Goal: Task Accomplishment & Management: Manage account settings

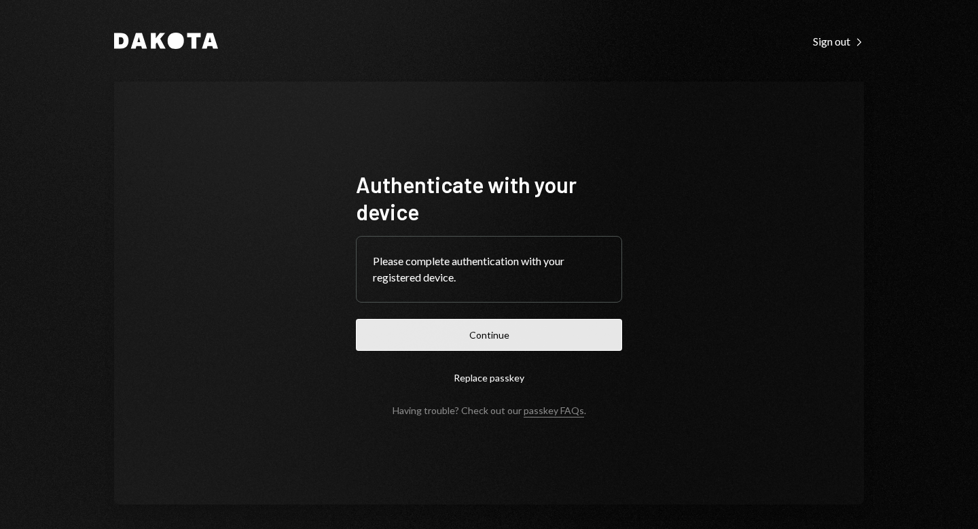
click at [497, 333] on button "Continue" at bounding box center [489, 335] width 266 height 32
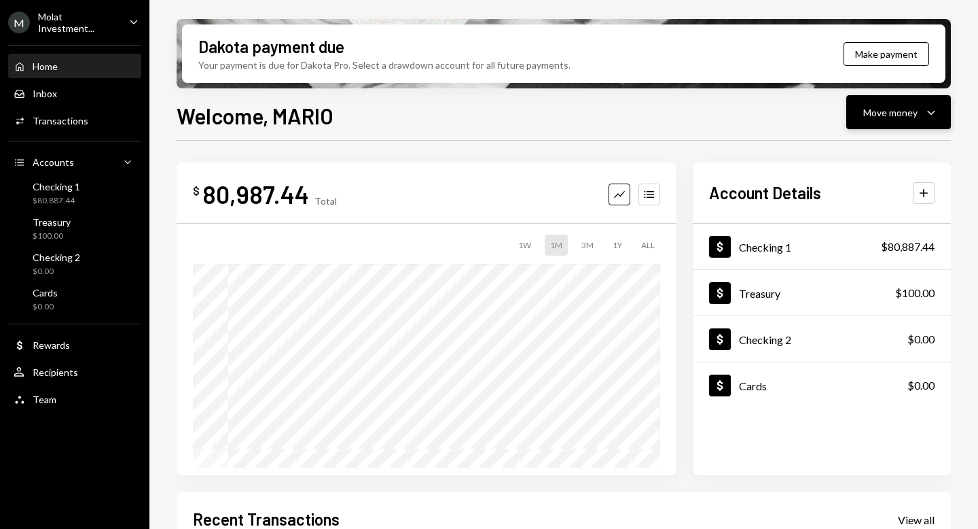
click at [923, 112] on div "Move money Caret Down" at bounding box center [898, 112] width 71 height 16
click at [846, 159] on div "Send" at bounding box center [887, 153] width 99 height 14
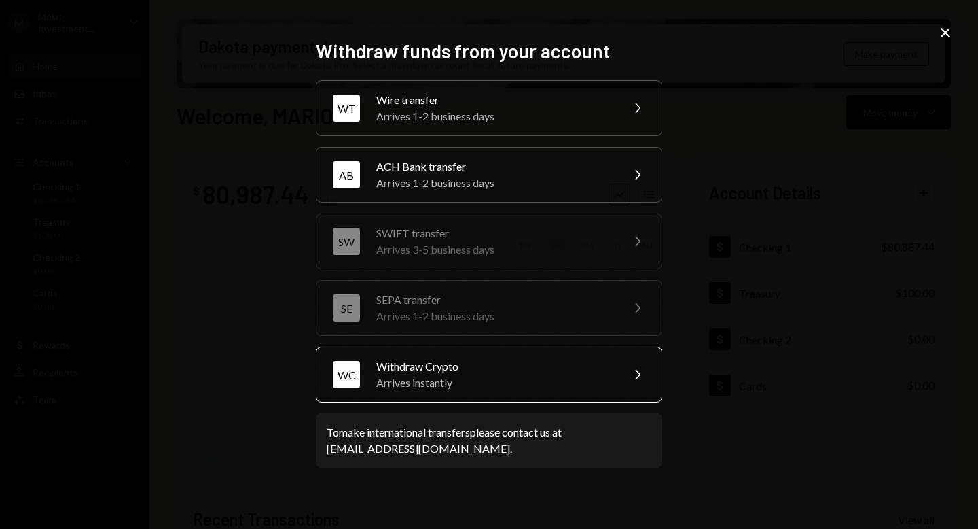
click at [502, 376] on div "Arrives instantly" at bounding box center [494, 382] width 236 height 16
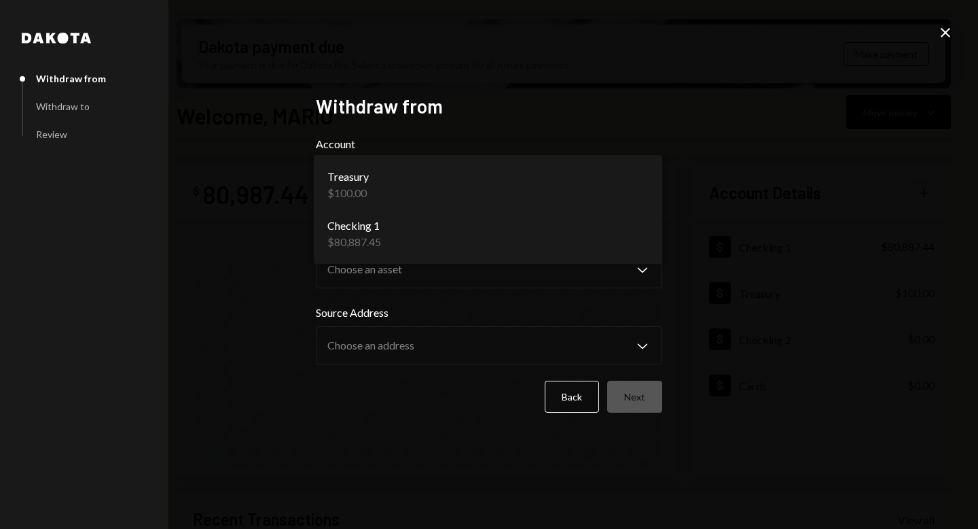
click at [628, 194] on body "M Molat Investment... Caret Down Home Home Inbox Inbox Activities Transactions …" at bounding box center [489, 264] width 978 height 529
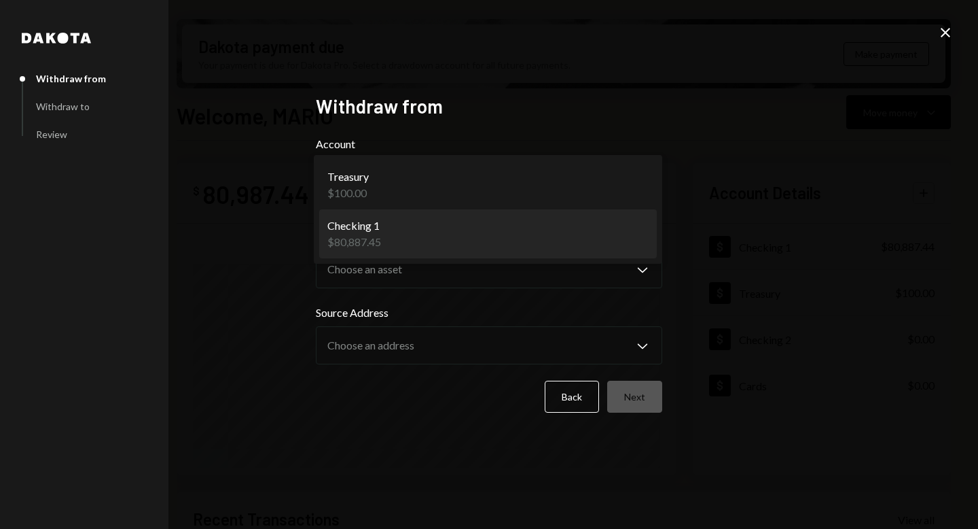
select select "**********"
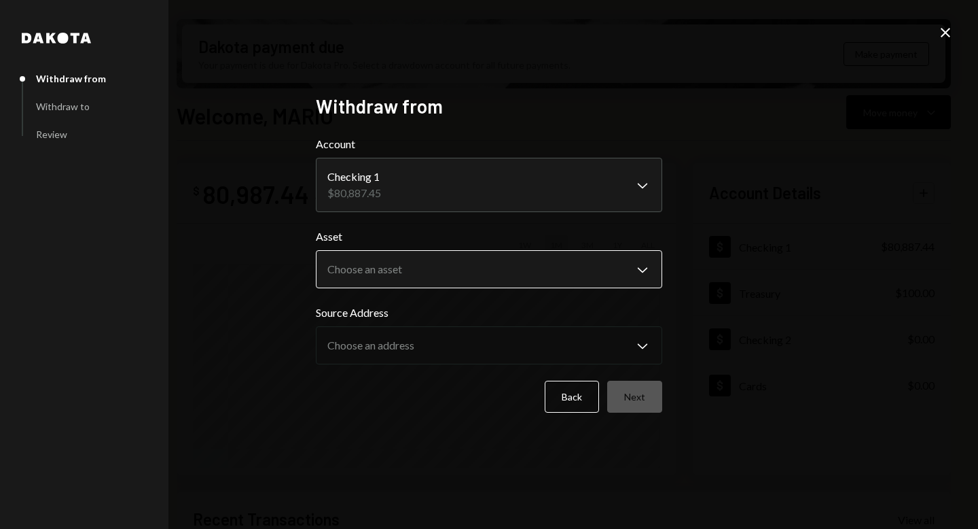
click at [579, 275] on body "M Molat Investment... Caret Down Home Home Inbox Inbox Activities Transactions …" at bounding box center [489, 264] width 978 height 529
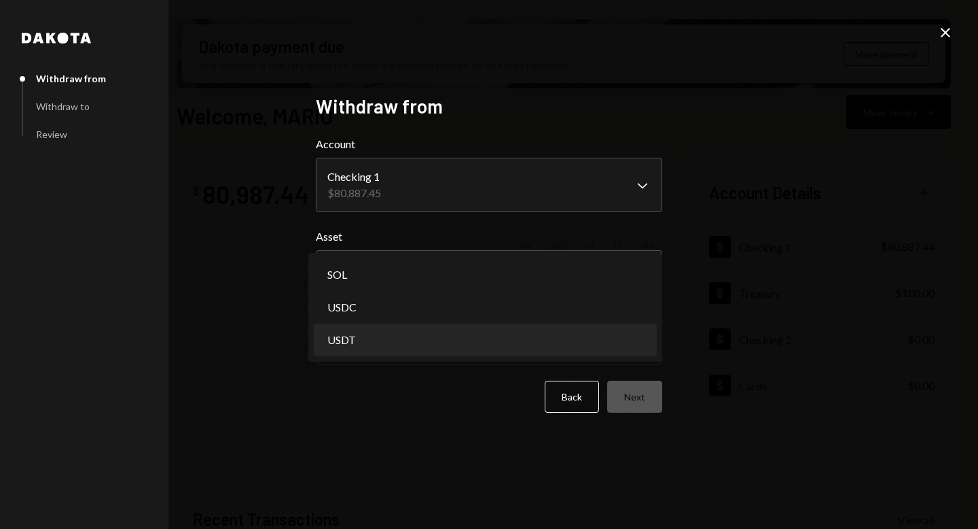
select select "****"
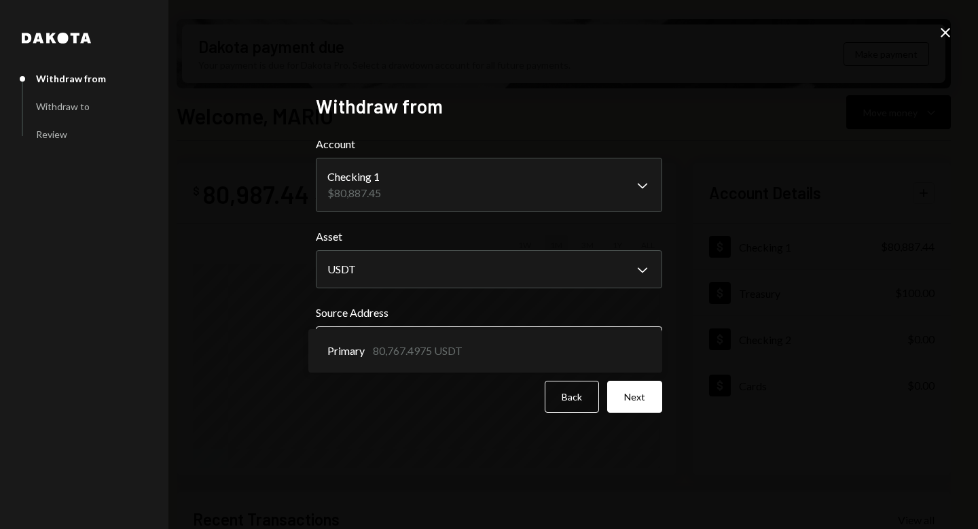
click at [488, 344] on body "M Molat Investment... Caret Down Home Home Inbox Inbox Activities Transactions …" at bounding box center [489, 264] width 978 height 529
click at [633, 401] on button "Next" at bounding box center [634, 396] width 55 height 32
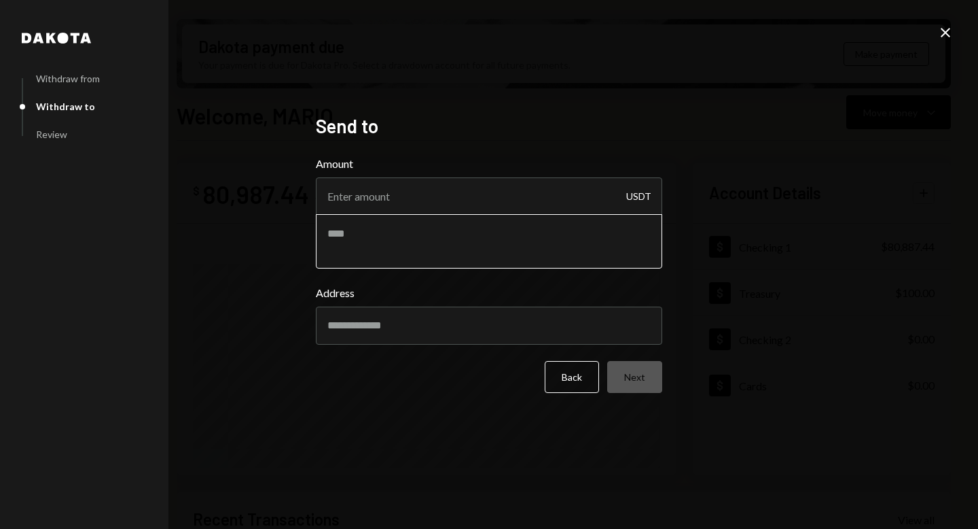
click at [446, 243] on textarea at bounding box center [489, 241] width 346 height 54
click at [427, 209] on input "Amount" at bounding box center [489, 196] width 346 height 38
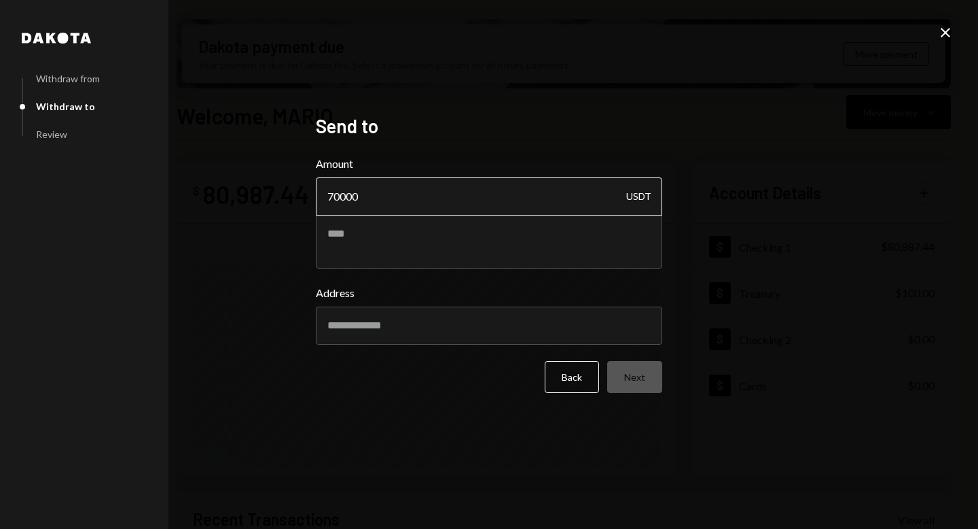
drag, startPoint x: 341, startPoint y: 194, endPoint x: 365, endPoint y: 197, distance: 23.9
click at [365, 197] on input "70000" at bounding box center [489, 196] width 346 height 38
click at [382, 198] on input "70000" at bounding box center [489, 196] width 346 height 38
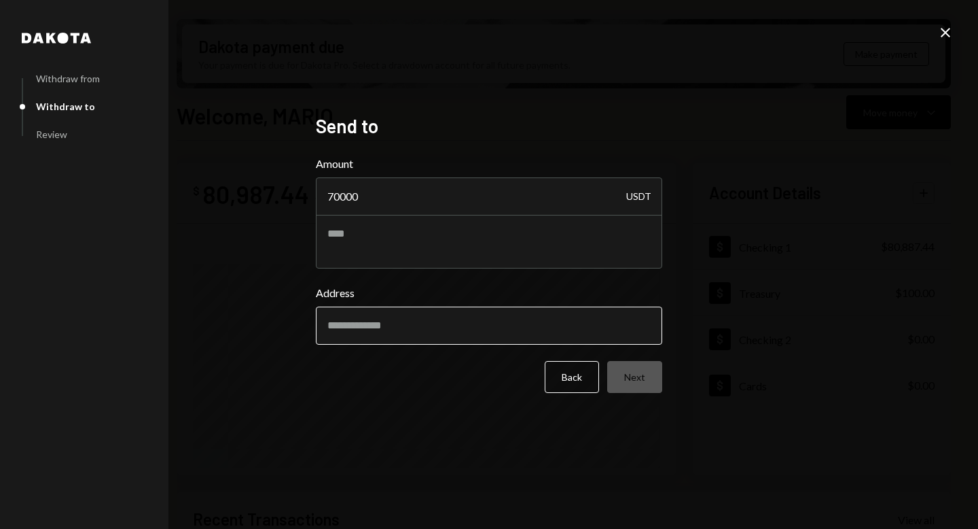
type input "70000"
click at [495, 319] on input "Address" at bounding box center [489, 325] width 346 height 38
paste input "**********"
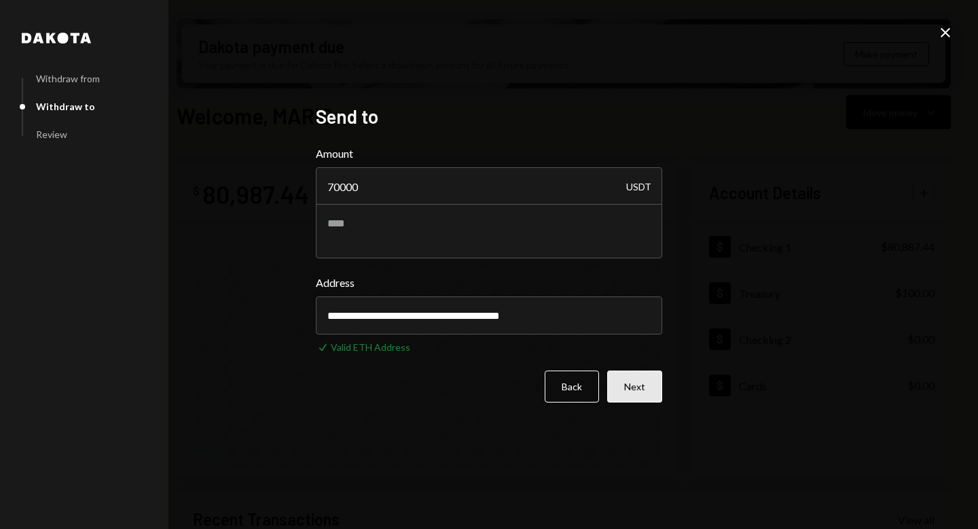
type input "**********"
click at [632, 382] on button "Next" at bounding box center [634, 386] width 55 height 32
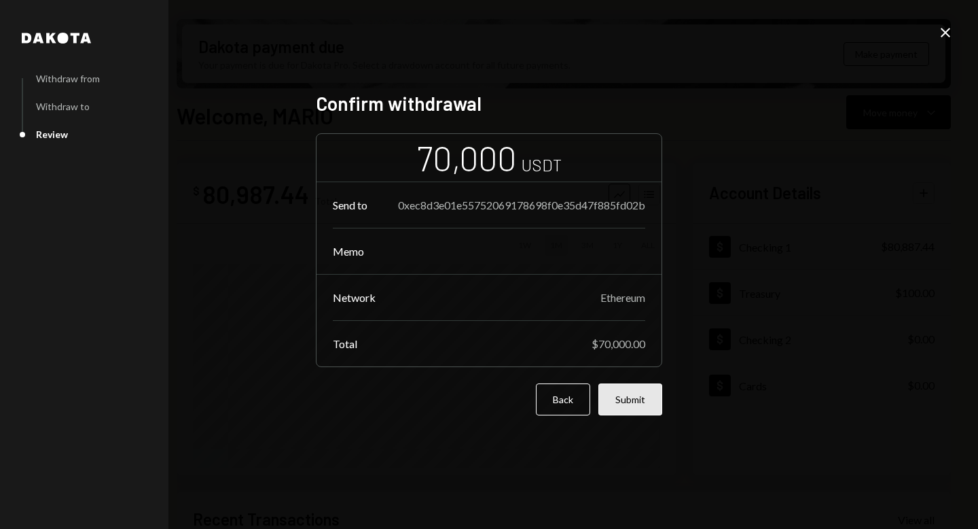
click at [639, 404] on button "Submit" at bounding box center [631, 399] width 64 height 32
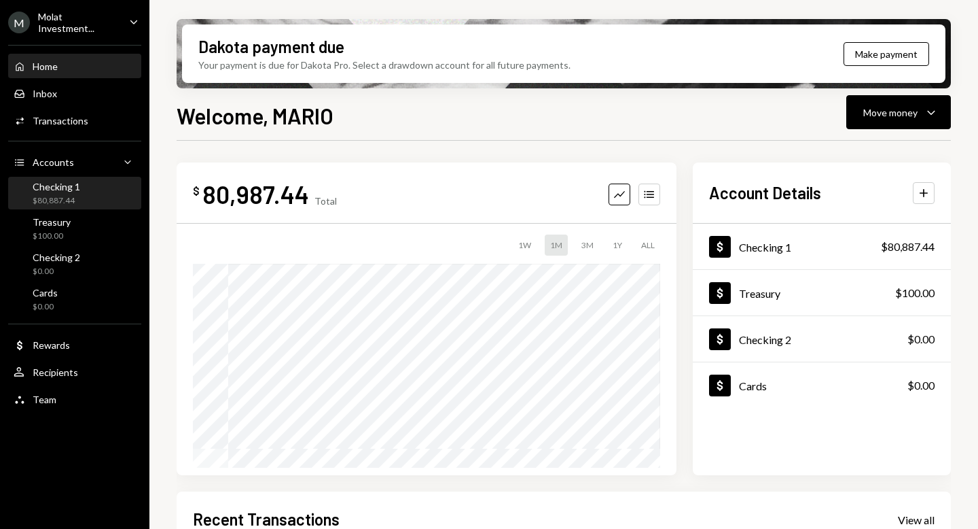
click at [92, 198] on div "Checking 1 $80,887.44" at bounding box center [75, 194] width 122 height 26
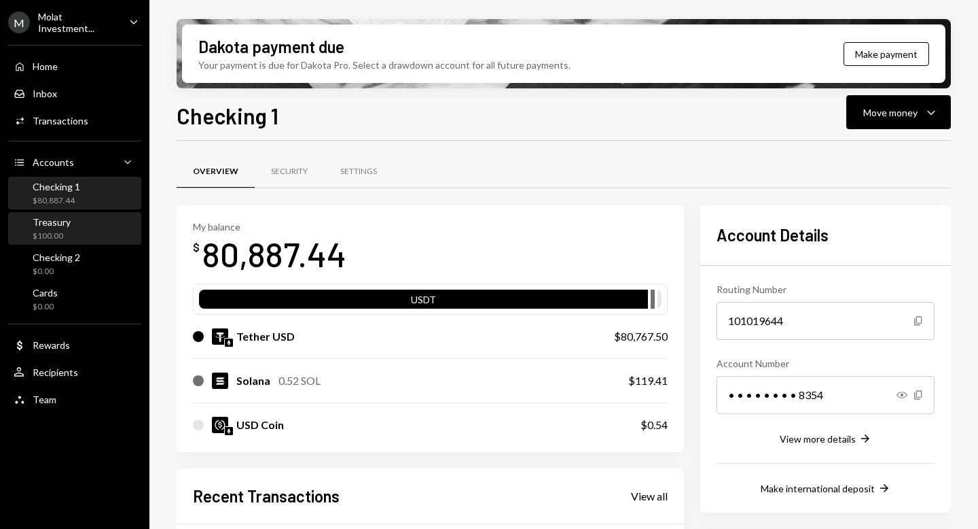
click at [72, 227] on div "Treasury $100.00" at bounding box center [75, 229] width 122 height 26
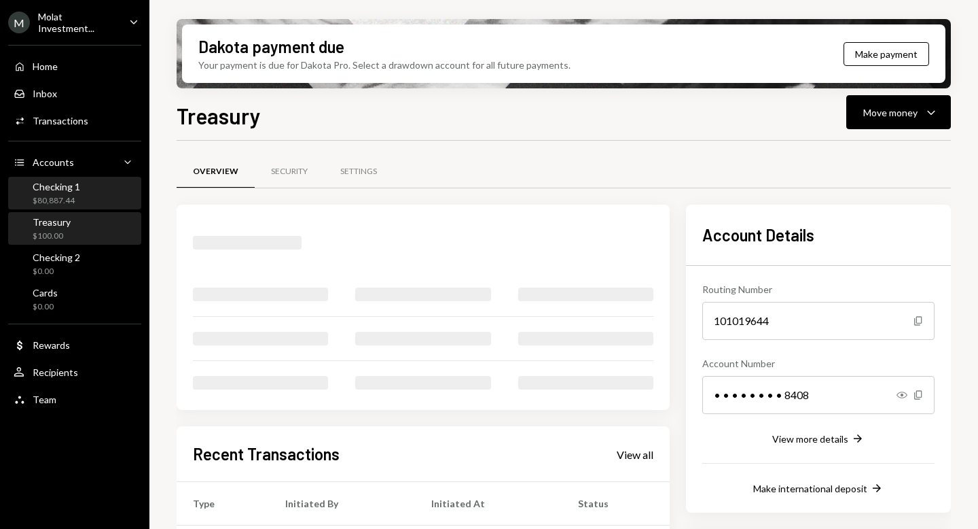
click at [73, 196] on div "$80,887.44" at bounding box center [57, 201] width 48 height 12
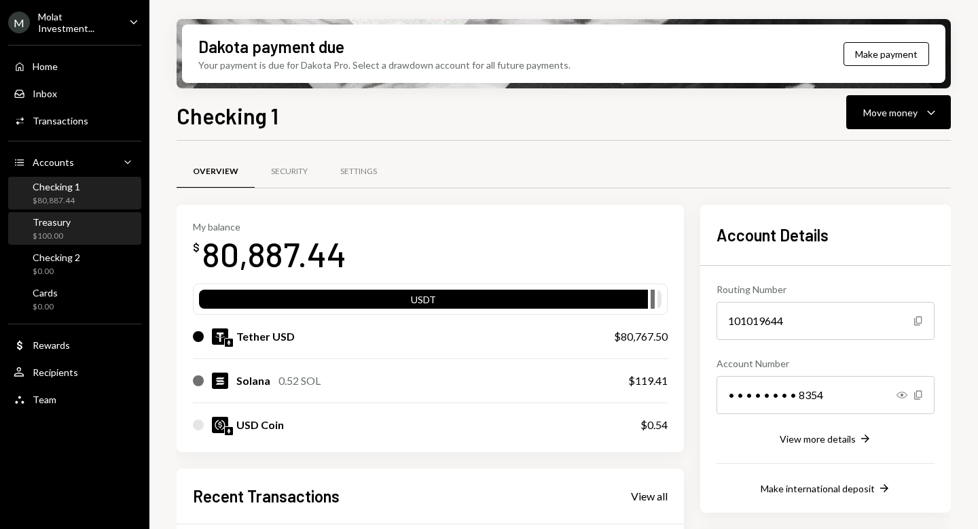
click at [71, 232] on div "Treasury $100.00" at bounding box center [75, 229] width 122 height 26
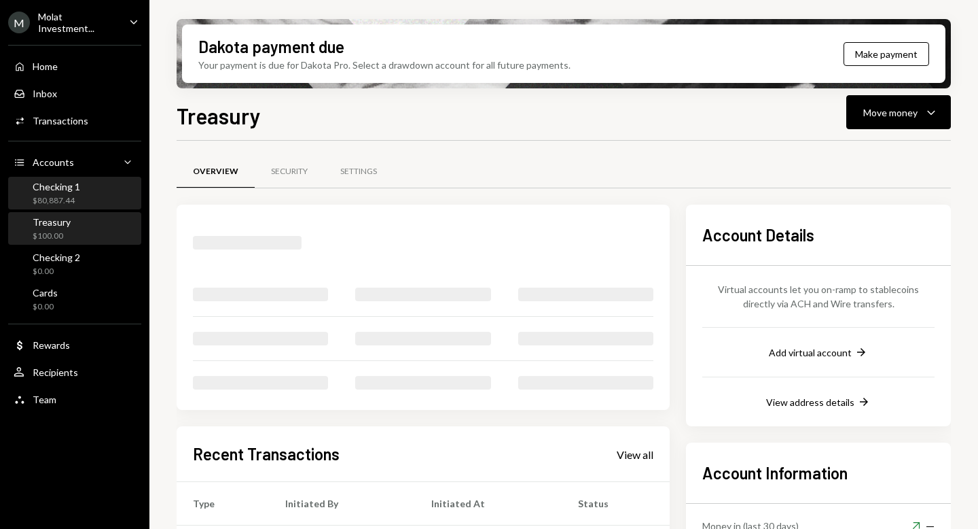
click at [67, 188] on div "Checking 1" at bounding box center [57, 187] width 48 height 12
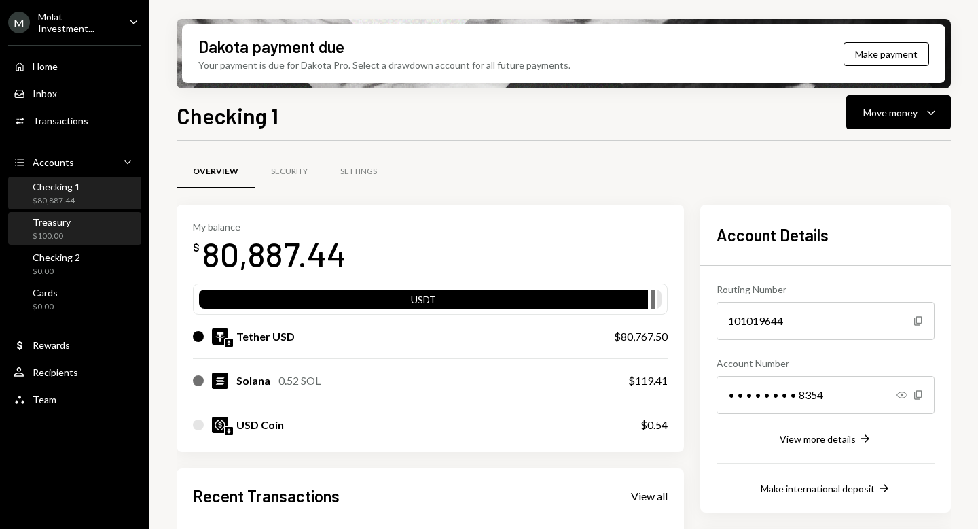
click at [72, 221] on div "Treasury $100.00" at bounding box center [75, 229] width 122 height 26
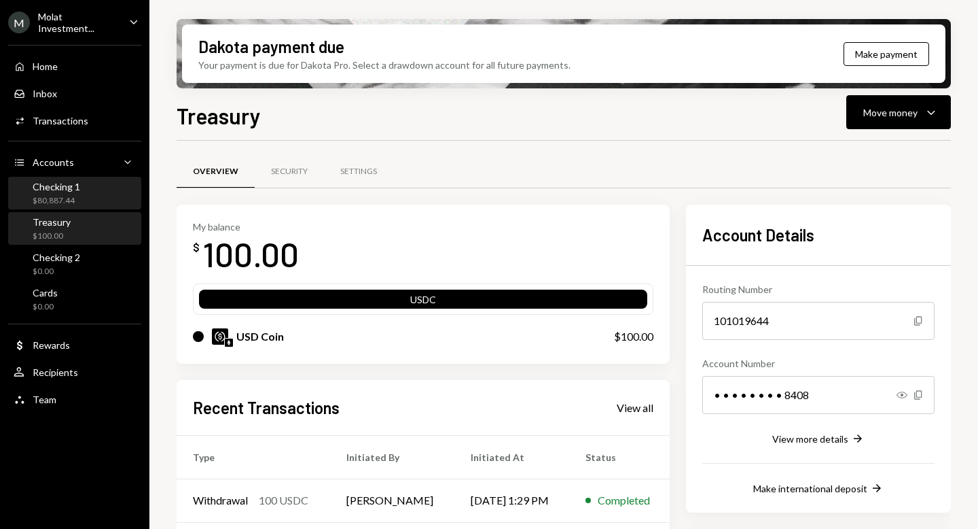
click at [71, 202] on div "$80,887.44" at bounding box center [57, 201] width 48 height 12
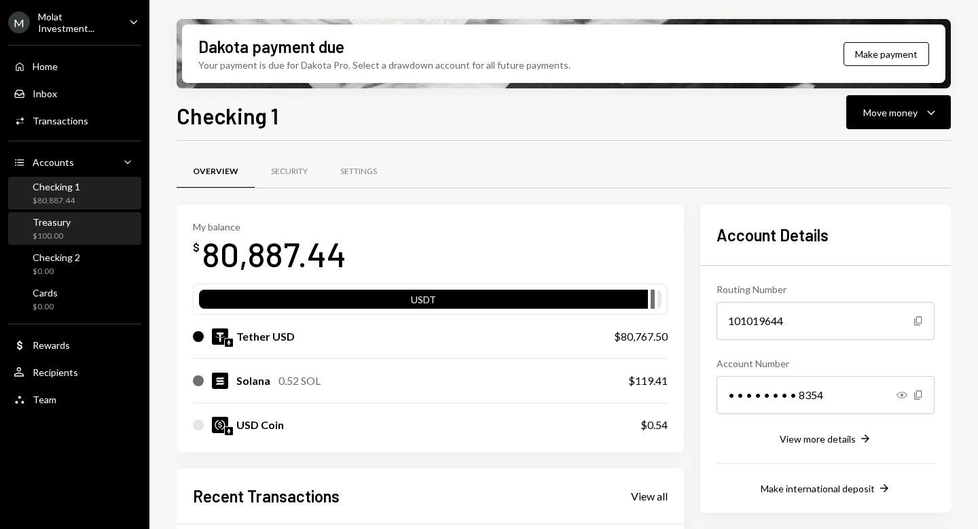
click at [74, 231] on div "Treasury $100.00" at bounding box center [75, 229] width 122 height 26
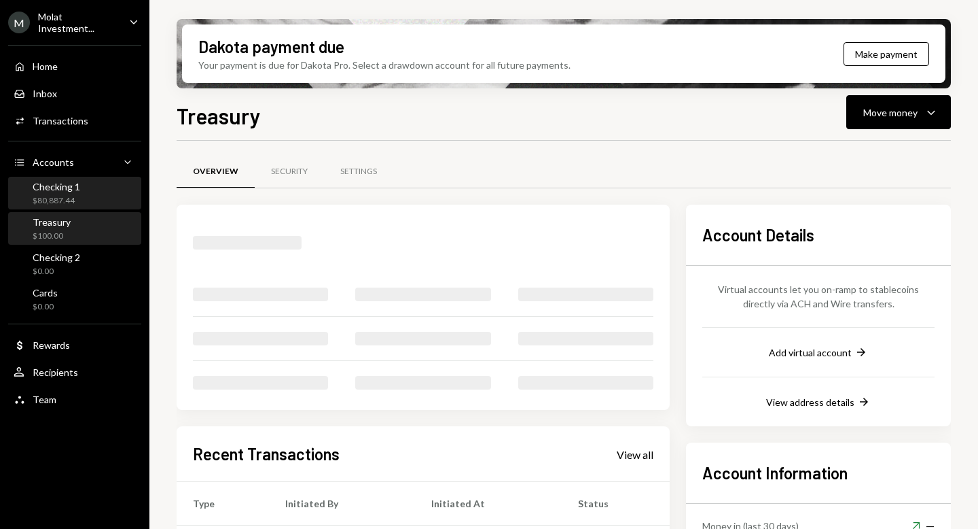
click at [67, 203] on div "$80,887.44" at bounding box center [57, 201] width 48 height 12
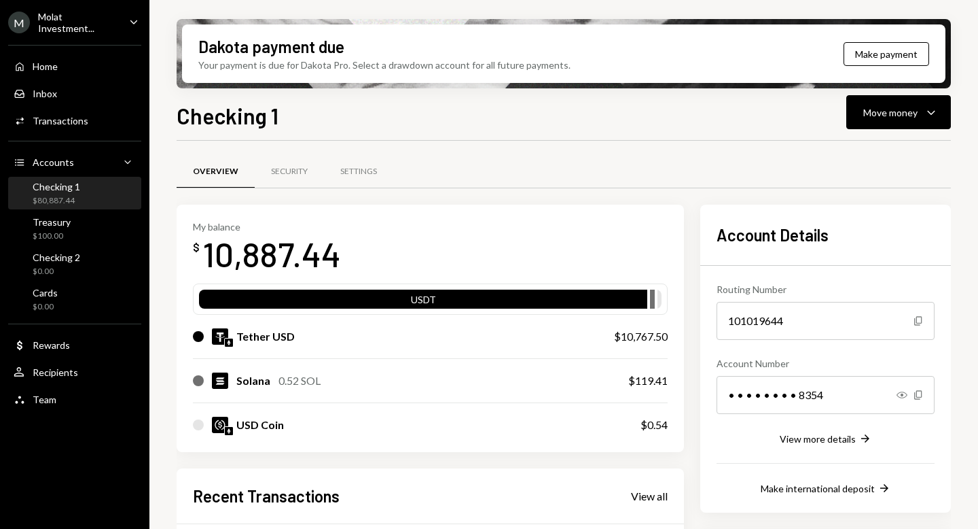
click at [81, 15] on div "M Molat Investment..." at bounding box center [63, 22] width 110 height 23
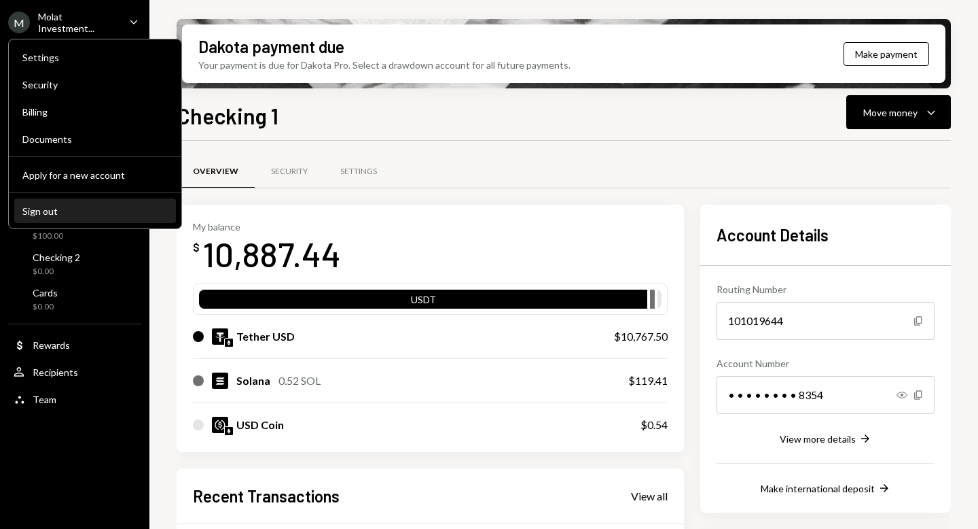
click at [65, 213] on div "Sign out" at bounding box center [94, 211] width 145 height 12
